Goal: Transaction & Acquisition: Purchase product/service

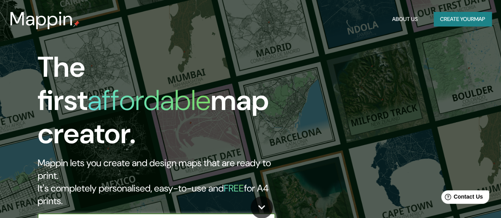
click at [234, 217] on input "text" at bounding box center [149, 221] width 222 height 9
click at [270, 217] on icon "button" at bounding box center [267, 222] width 10 height 10
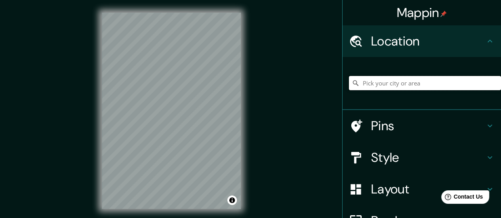
click at [410, 84] on input "Pick your city or area" at bounding box center [425, 83] width 152 height 14
type input "[PERSON_NAME]"
click at [408, 84] on input "[PERSON_NAME]" at bounding box center [425, 83] width 152 height 14
click at [485, 156] on icon at bounding box center [490, 158] width 10 height 10
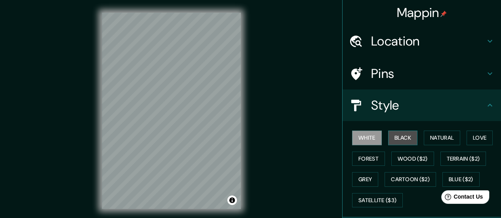
click at [393, 137] on button "Black" at bounding box center [403, 138] width 30 height 15
click at [485, 104] on icon at bounding box center [490, 106] width 10 height 10
click at [487, 104] on icon at bounding box center [489, 105] width 5 height 3
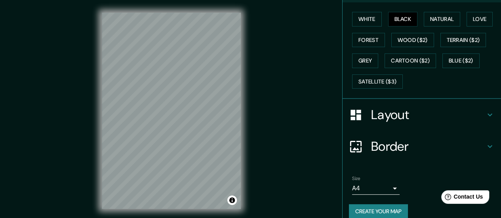
scroll to position [127, 0]
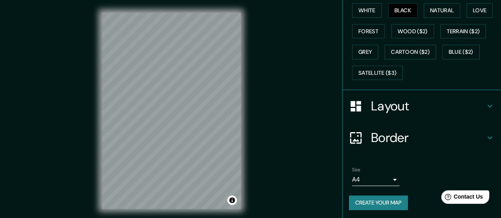
click at [388, 176] on body "Mappin Location [PERSON_NAME] Pins Style White Black Natural Love Forest Wood (…" at bounding box center [250, 109] width 501 height 218
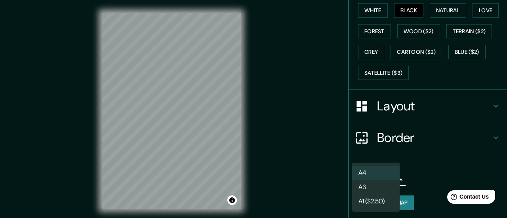
click at [391, 174] on li "A4" at bounding box center [376, 173] width 48 height 14
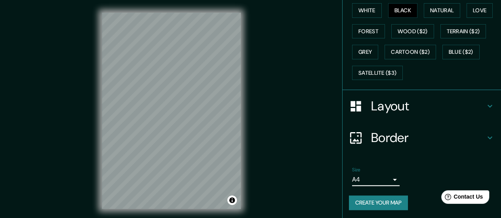
click at [388, 201] on button "Create your map" at bounding box center [378, 203] width 59 height 15
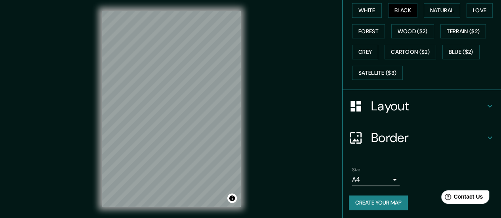
scroll to position [16, 0]
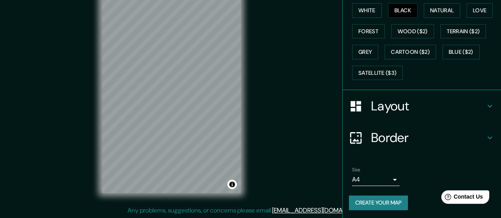
click at [386, 200] on button "Create your map" at bounding box center [378, 203] width 59 height 15
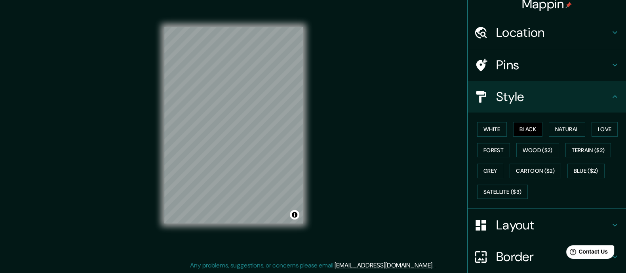
scroll to position [9, 0]
drag, startPoint x: 499, startPoint y: 0, endPoint x: 349, endPoint y: 102, distance: 181.1
click at [349, 102] on div "Mappin Location [PERSON_NAME] Pins Style White Black Natural Love Forest Wood (…" at bounding box center [313, 131] width 626 height 283
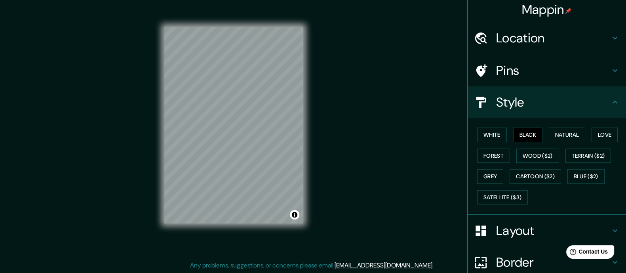
scroll to position [0, 0]
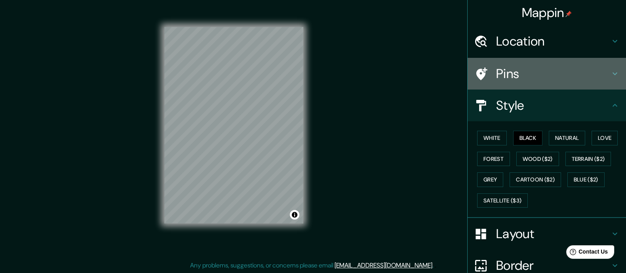
click at [500, 74] on icon at bounding box center [615, 74] width 10 height 10
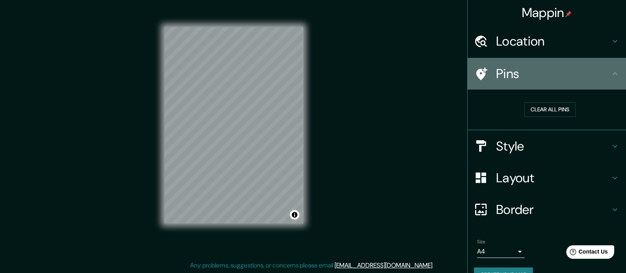
click at [500, 74] on icon at bounding box center [615, 74] width 10 height 10
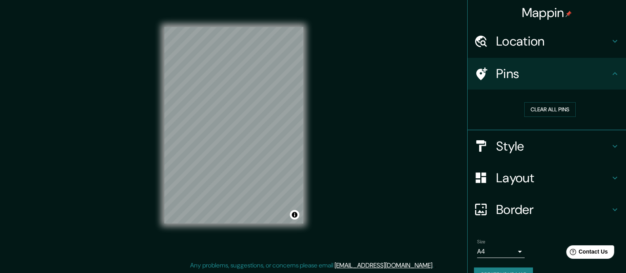
click at [500, 71] on icon at bounding box center [615, 74] width 10 height 10
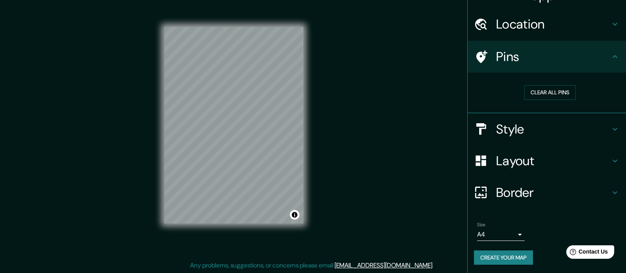
scroll to position [17, 0]
click at [500, 191] on h4 "Border" at bounding box center [553, 192] width 114 height 16
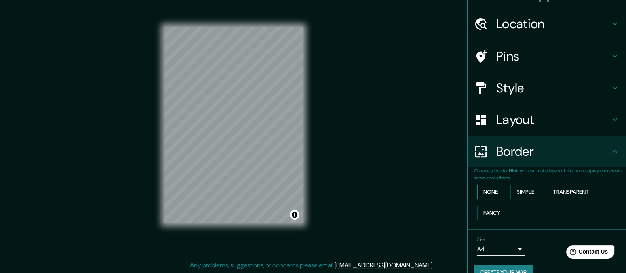
click at [486, 190] on button "None" at bounding box center [490, 191] width 27 height 15
click at [500, 192] on button "Simple" at bounding box center [525, 191] width 30 height 15
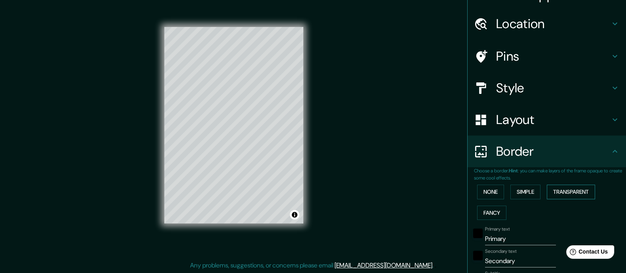
click at [500, 190] on button "Transparent" at bounding box center [571, 191] width 48 height 15
click at [481, 192] on button "None" at bounding box center [490, 191] width 27 height 15
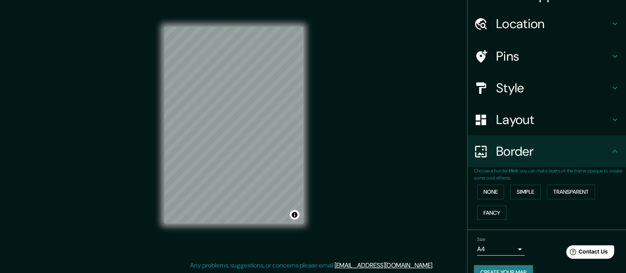
scroll to position [32, 0]
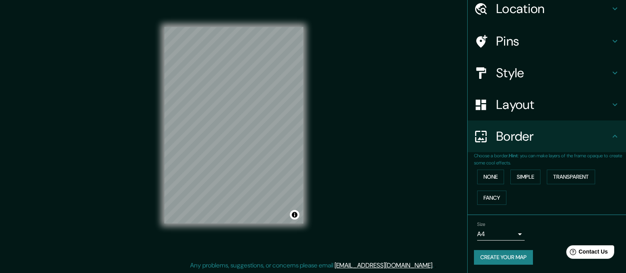
click at [500, 218] on body "Mappin Location [PERSON_NAME] Pins Style Layout Border Choose a border. Hint : …" at bounding box center [313, 126] width 626 height 273
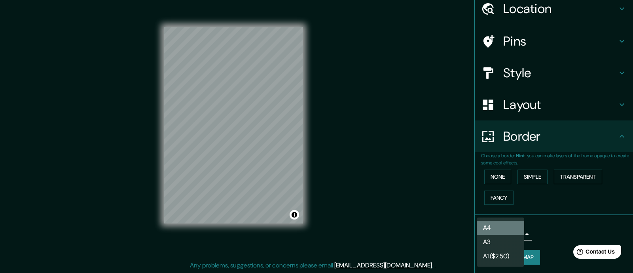
click at [500, 218] on li "A4" at bounding box center [501, 227] width 48 height 14
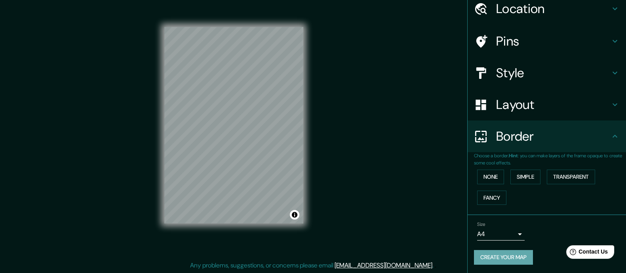
click at [500, 218] on button "Create your map" at bounding box center [503, 257] width 59 height 15
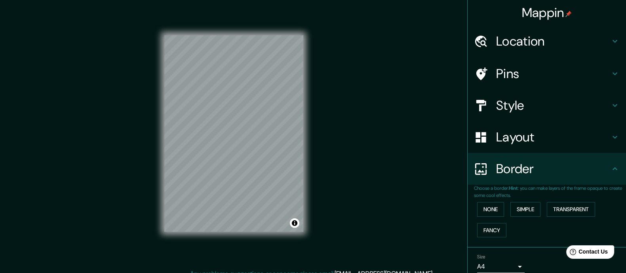
scroll to position [0, 0]
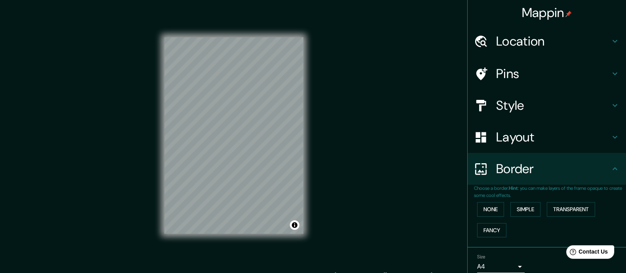
click at [304, 57] on div "© Mapbox © OpenStreetMap Improve this map" at bounding box center [234, 135] width 164 height 271
click at [214, 218] on div "© Mapbox © OpenStreetMap Improve this map" at bounding box center [233, 135] width 139 height 245
click at [500, 74] on h4 "Pins" at bounding box center [553, 74] width 114 height 16
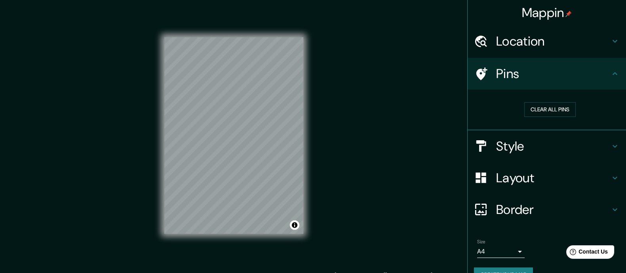
click at [500, 74] on h4 "Pins" at bounding box center [553, 74] width 114 height 16
click at [500, 76] on icon at bounding box center [615, 74] width 10 height 10
drag, startPoint x: 605, startPoint y: 142, endPoint x: 604, endPoint y: 149, distance: 7.3
click at [500, 143] on icon at bounding box center [615, 146] width 10 height 10
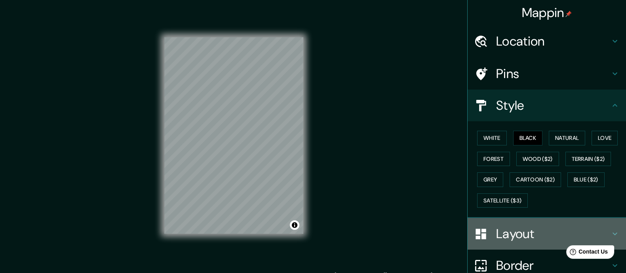
click at [500, 218] on icon at bounding box center [615, 234] width 10 height 10
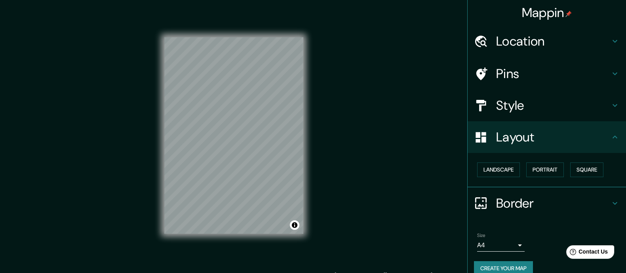
click at [500, 200] on icon at bounding box center [615, 203] width 10 height 10
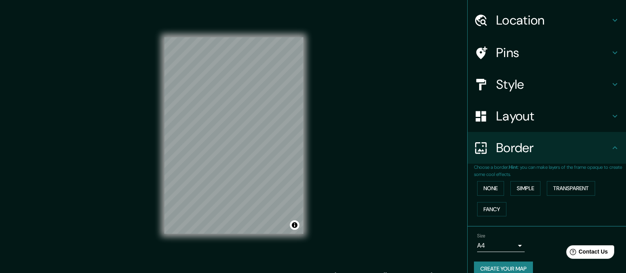
scroll to position [32, 0]
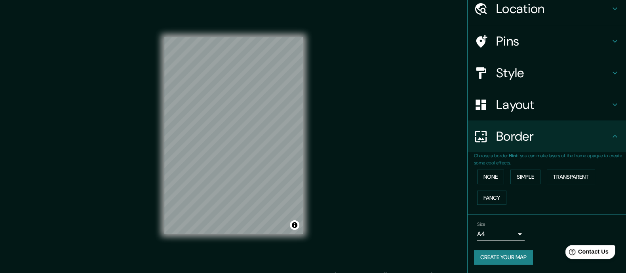
click at [500, 218] on icon "Help" at bounding box center [572, 252] width 7 height 7
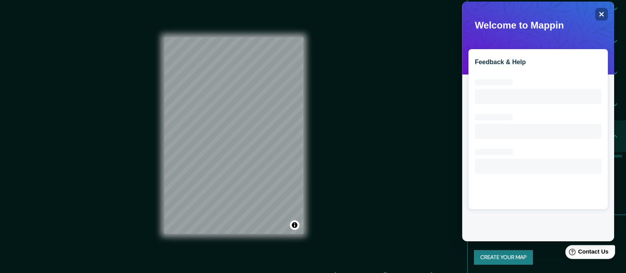
scroll to position [0, 0]
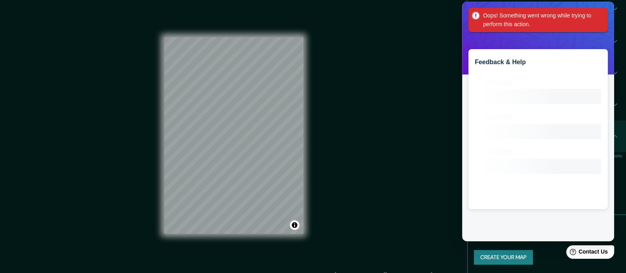
click at [500, 13] on div "Oops! Something went wrong while trying to perform this action." at bounding box center [537, 20] width 139 height 24
click at [500, 34] on div "Feedback & Help Loading interface..." at bounding box center [538, 121] width 152 height 239
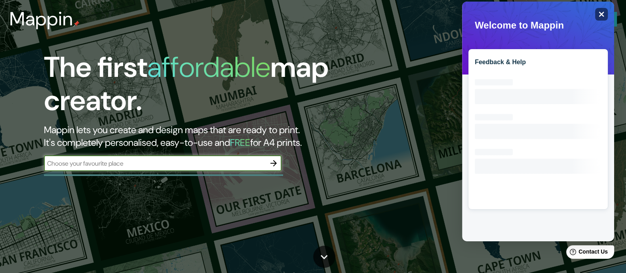
click at [500, 13] on icon "Close" at bounding box center [601, 14] width 6 height 6
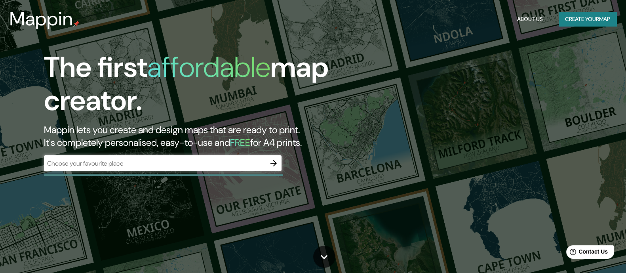
click at [500, 16] on button "Create your map" at bounding box center [588, 19] width 58 height 15
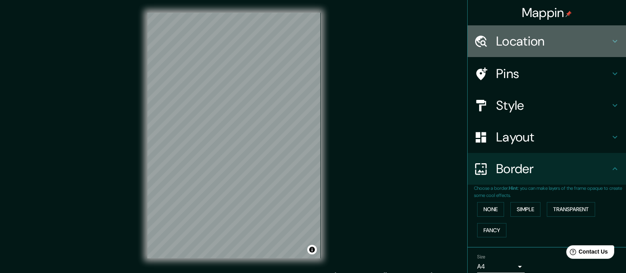
click at [500, 37] on h4 "Location" at bounding box center [553, 41] width 114 height 16
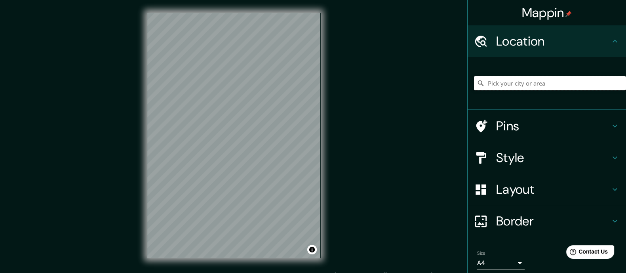
click at [500, 86] on input "Pick your city or area" at bounding box center [550, 83] width 152 height 14
type input "[GEOGRAPHIC_DATA], [GEOGRAPHIC_DATA], [GEOGRAPHIC_DATA]"
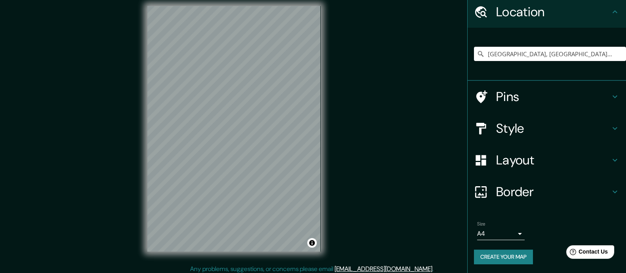
scroll to position [10, 0]
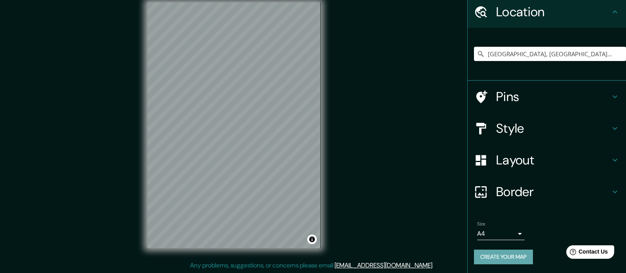
click at [500, 218] on button "Create your map" at bounding box center [503, 256] width 59 height 15
click at [499, 218] on button "Create your map" at bounding box center [503, 256] width 59 height 15
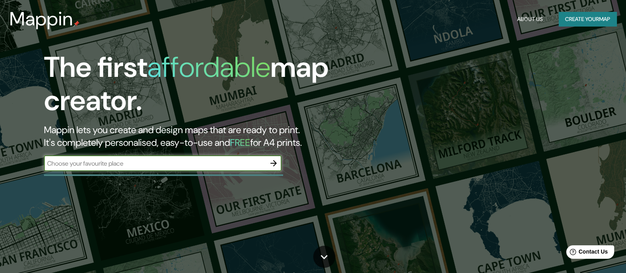
click at [276, 163] on icon "button" at bounding box center [273, 163] width 6 height 6
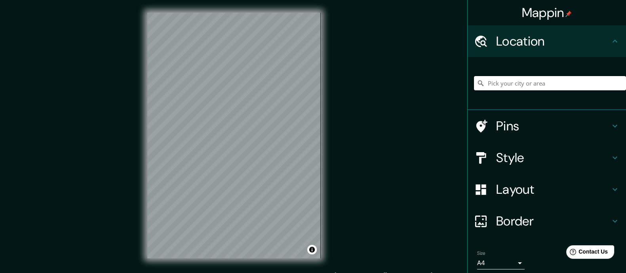
click at [500, 84] on input "Pick your city or area" at bounding box center [550, 83] width 152 height 14
type input "[GEOGRAPHIC_DATA], [GEOGRAPHIC_DATA], [GEOGRAPHIC_DATA]"
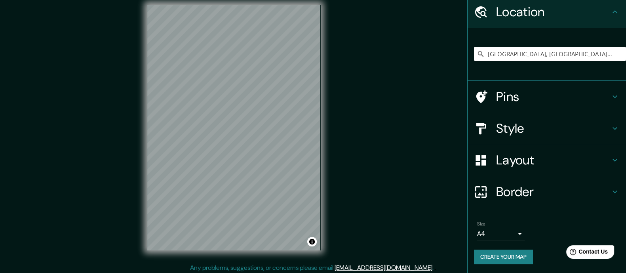
scroll to position [10, 0]
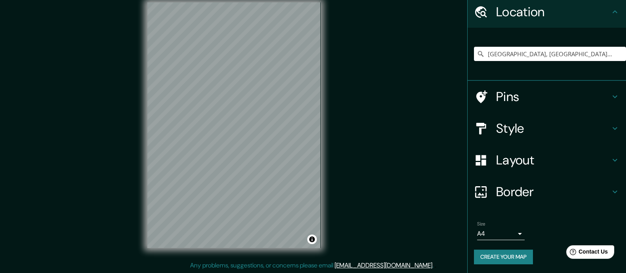
click at [500, 218] on body "Mappin Location [GEOGRAPHIC_DATA], [GEOGRAPHIC_DATA], [GEOGRAPHIC_DATA] [GEOGRA…" at bounding box center [313, 126] width 626 height 273
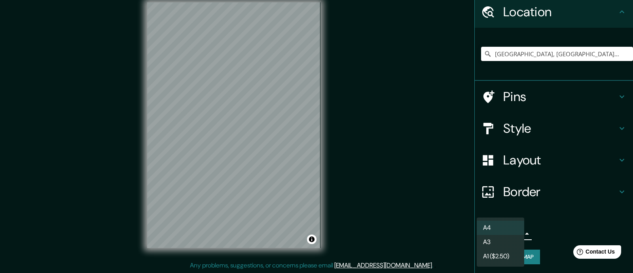
click at [497, 218] on li "A3" at bounding box center [501, 242] width 48 height 14
type input "a4"
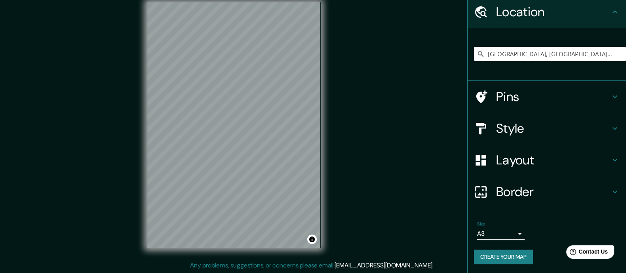
click at [499, 218] on button "Create your map" at bounding box center [503, 256] width 59 height 15
